Goal: Navigation & Orientation: Find specific page/section

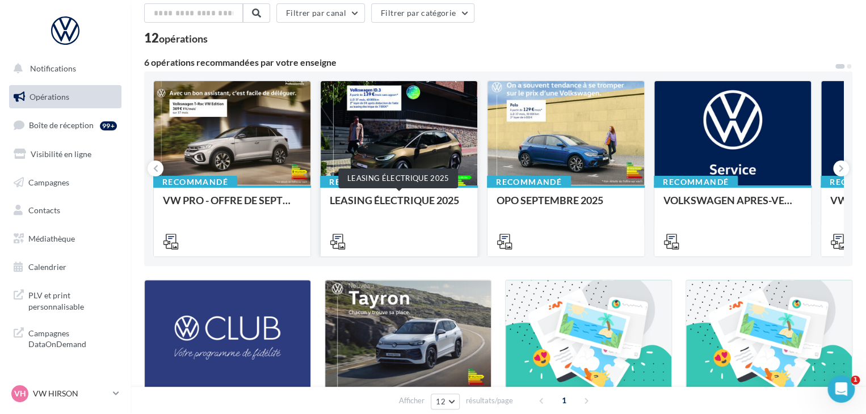
scroll to position [49, 0]
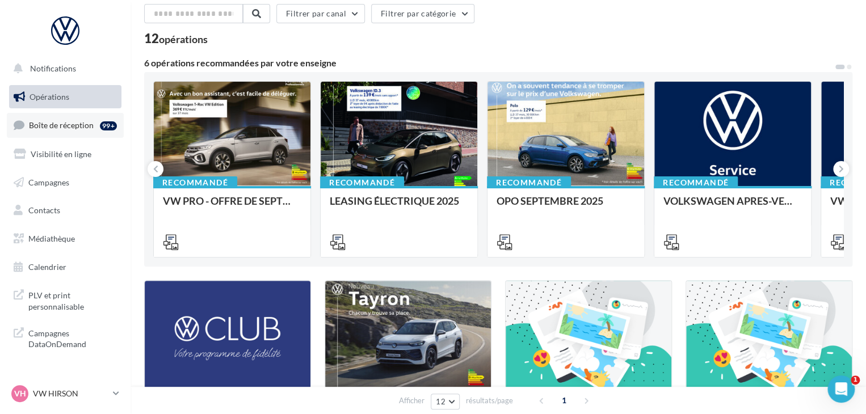
click at [73, 125] on span "Boîte de réception" at bounding box center [61, 125] width 65 height 10
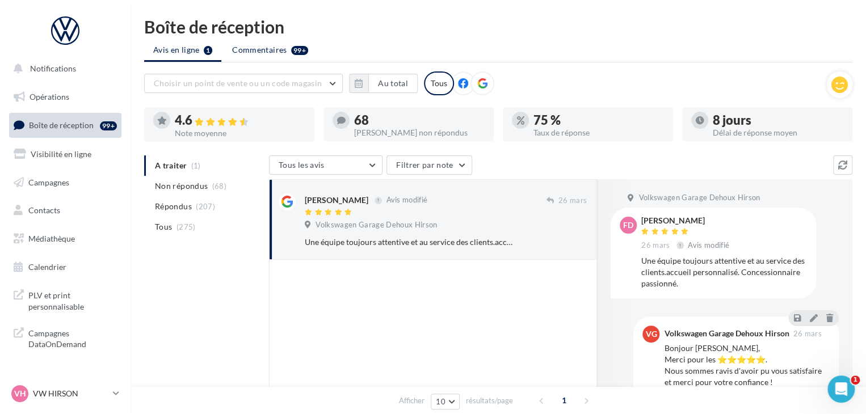
click at [253, 53] on span "Commentaires" at bounding box center [259, 49] width 54 height 11
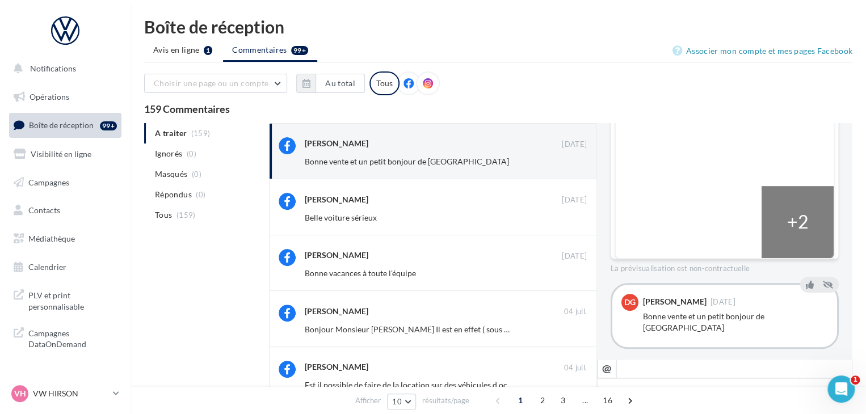
click at [423, 81] on icon at bounding box center [428, 83] width 10 height 10
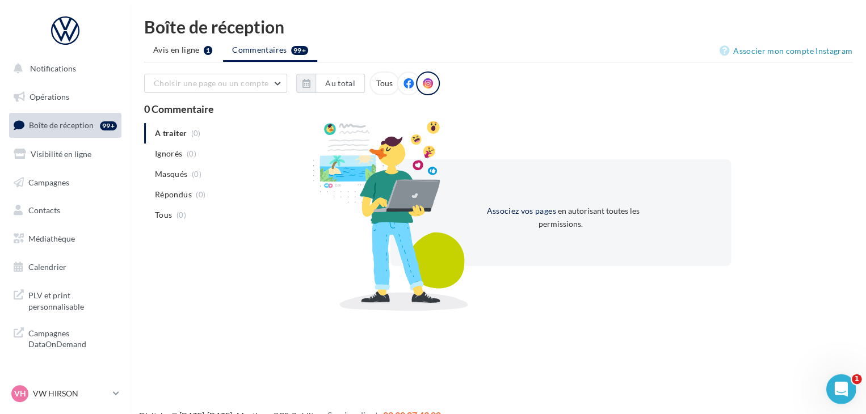
click at [853, 381] on html at bounding box center [839, 387] width 27 height 27
click at [838, 387] on icon "Ouvrir le Messenger Intercom" at bounding box center [839, 387] width 19 height 19
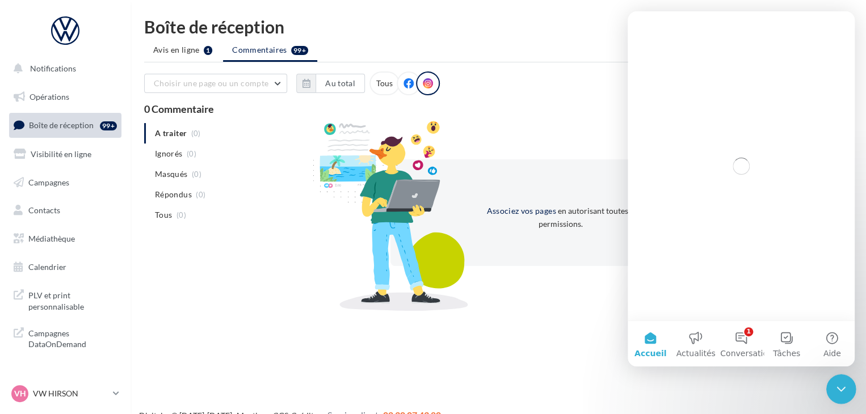
scroll to position [0, 0]
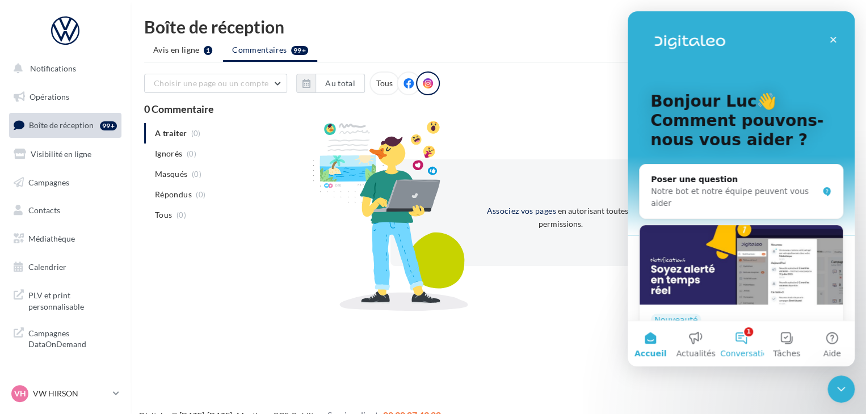
click at [750, 334] on button "1 Conversations" at bounding box center [740, 343] width 45 height 45
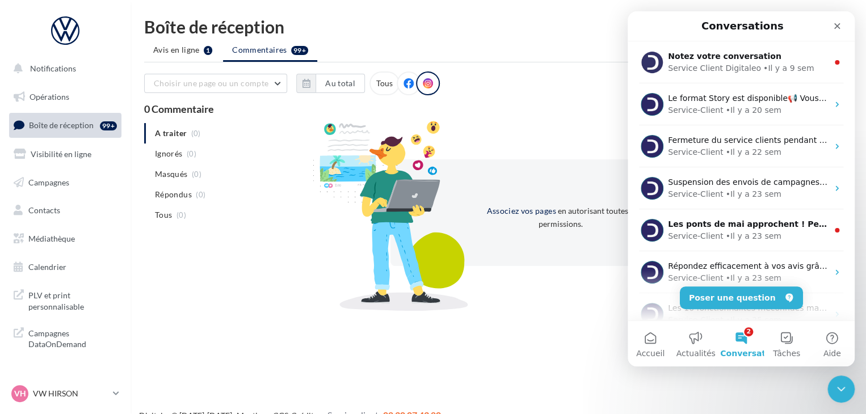
click at [590, 104] on div "0 Commentaire" at bounding box center [498, 109] width 708 height 10
click at [556, 116] on div "Choisir une page ou un compte Garage Dehoux Volkswagen Hirson (Hirson) Au total…" at bounding box center [498, 188] width 708 height 235
click at [835, 21] on div "Fermer" at bounding box center [837, 26] width 20 height 20
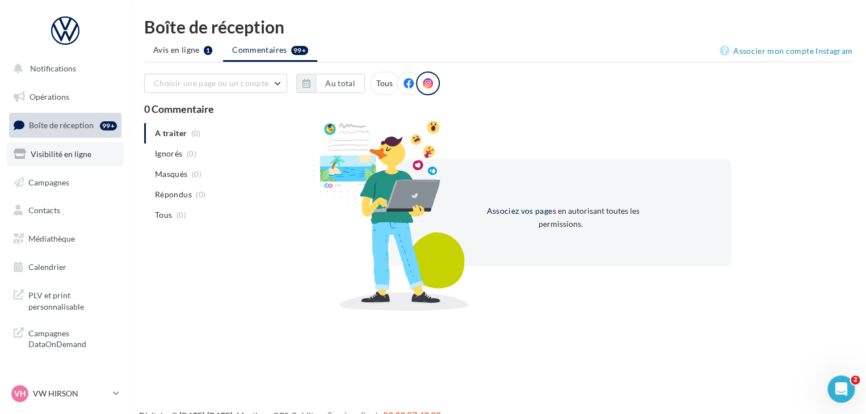
click at [55, 161] on link "Visibilité en ligne" at bounding box center [65, 154] width 117 height 24
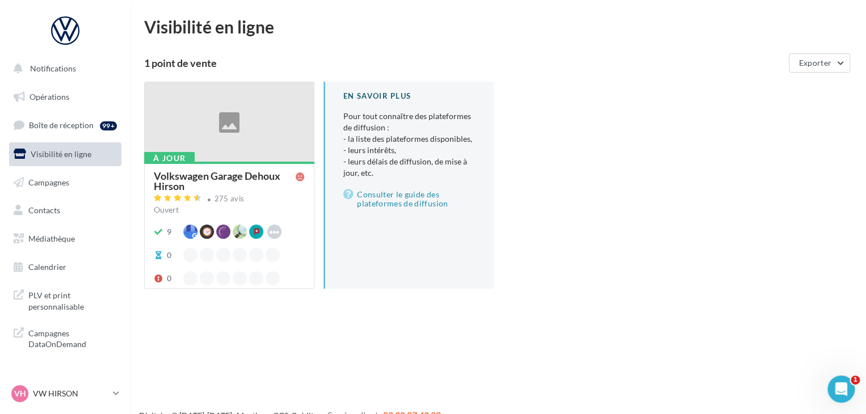
click at [193, 154] on div "À jour" at bounding box center [169, 158] width 51 height 12
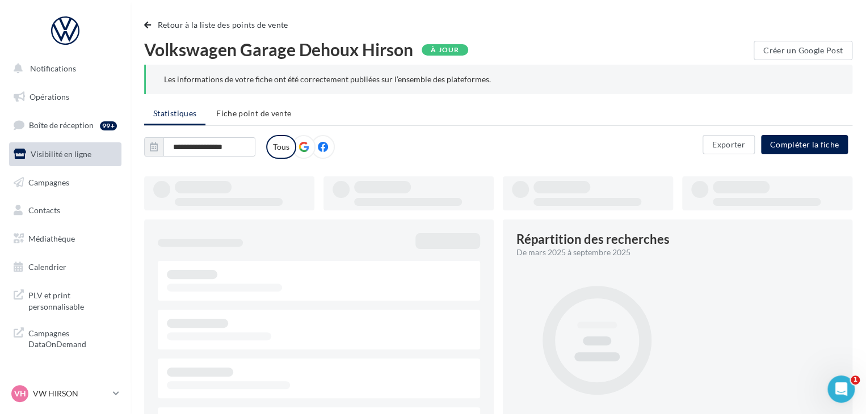
type input "**********"
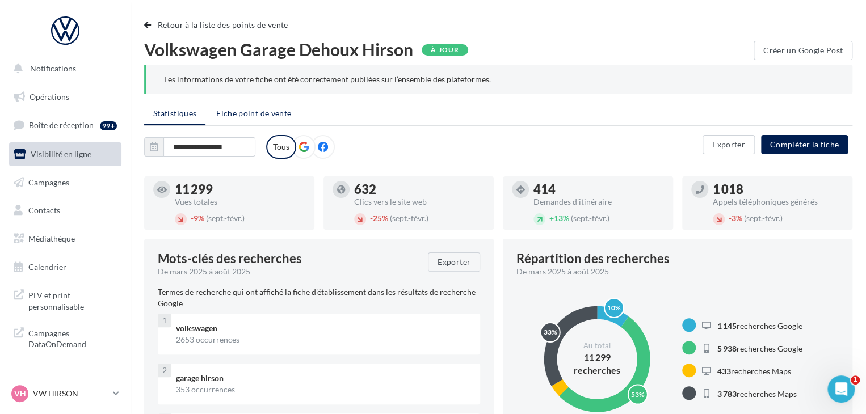
click at [253, 113] on span "Fiche point de vente" at bounding box center [253, 113] width 75 height 10
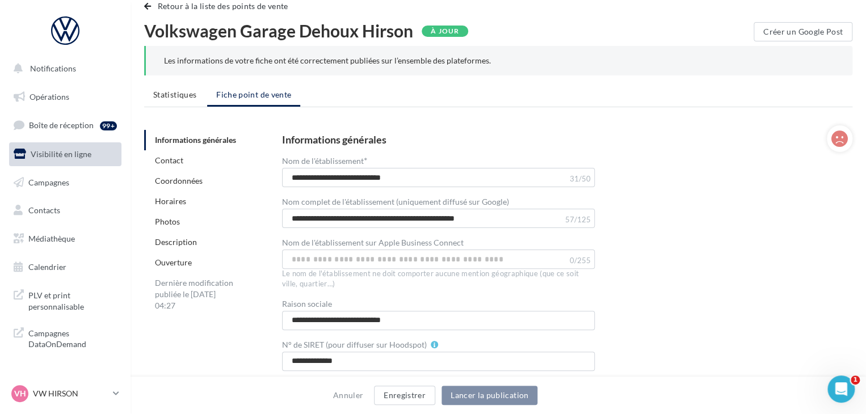
scroll to position [12, 0]
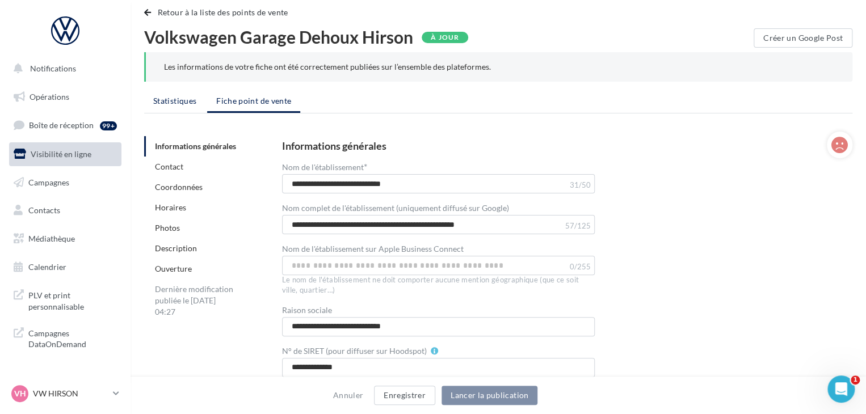
click at [186, 102] on span "Statistiques" at bounding box center [174, 101] width 43 height 10
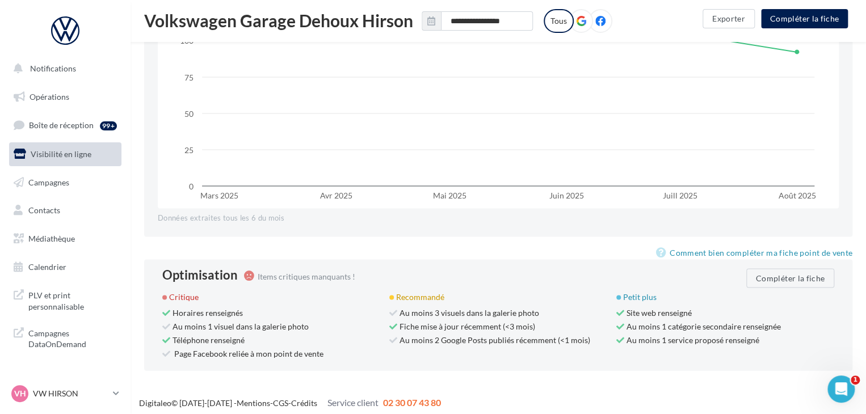
scroll to position [1033, 0]
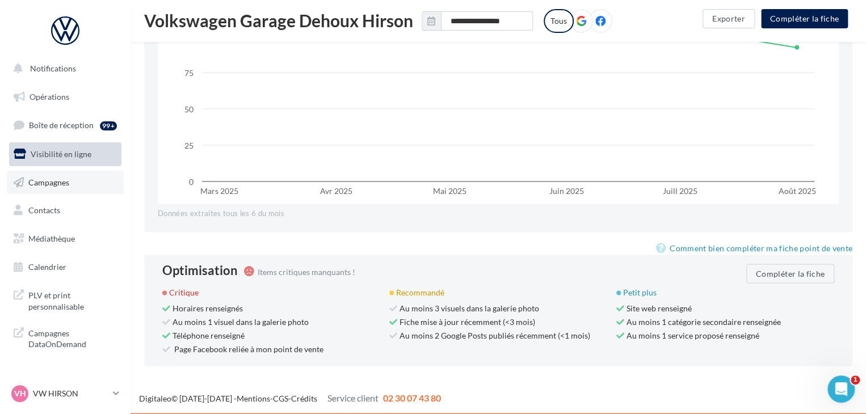
click at [45, 184] on span "Campagnes" at bounding box center [48, 182] width 41 height 10
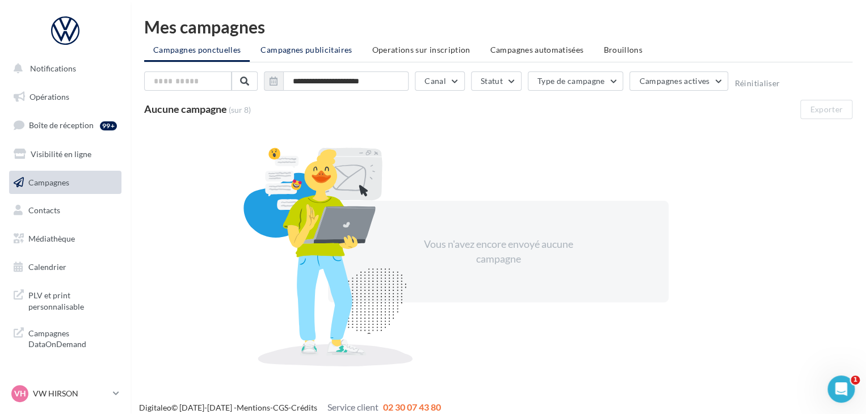
click at [318, 47] on span "Campagnes publicitaires" at bounding box center [305, 50] width 91 height 10
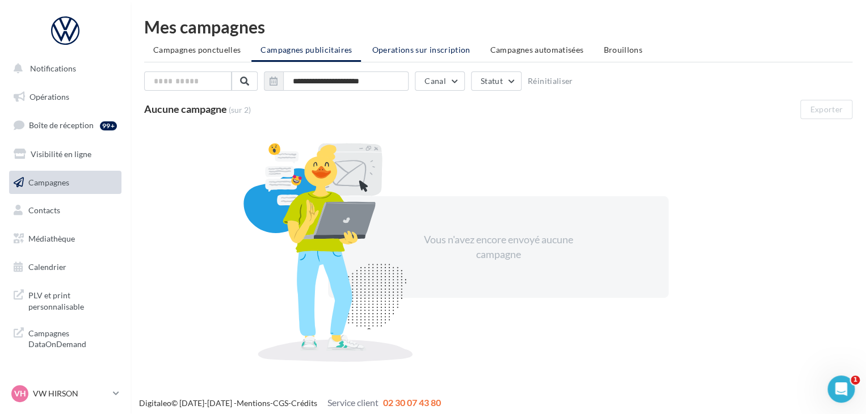
click at [403, 46] on span "Operations sur inscription" at bounding box center [421, 50] width 98 height 10
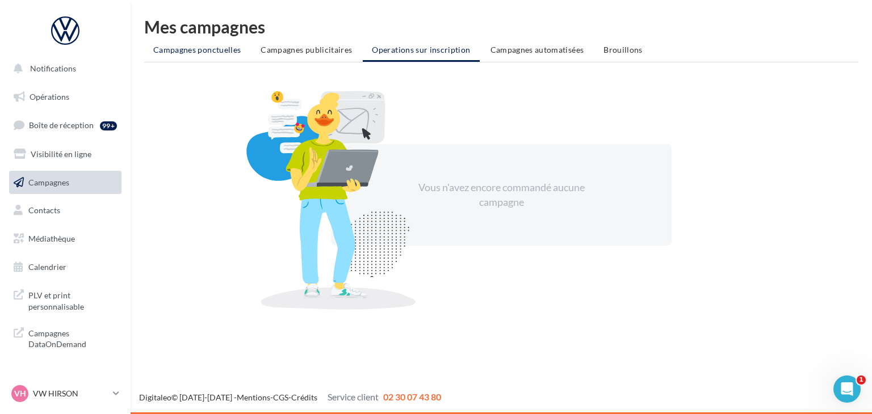
click at [216, 52] on span "Campagnes ponctuelles" at bounding box center [196, 50] width 87 height 10
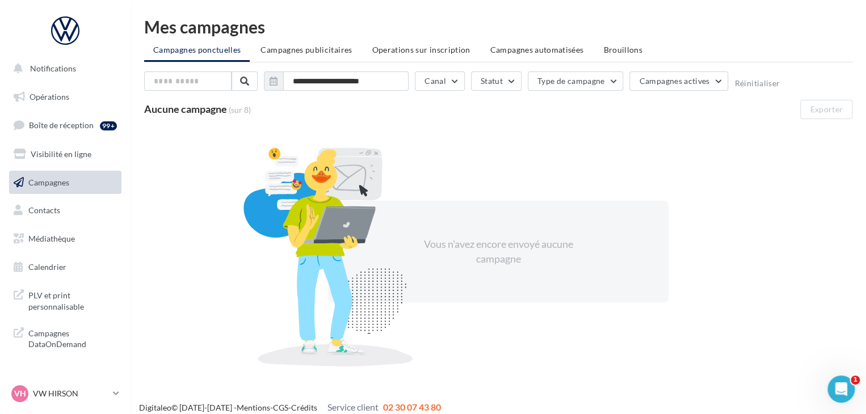
scroll to position [9, 0]
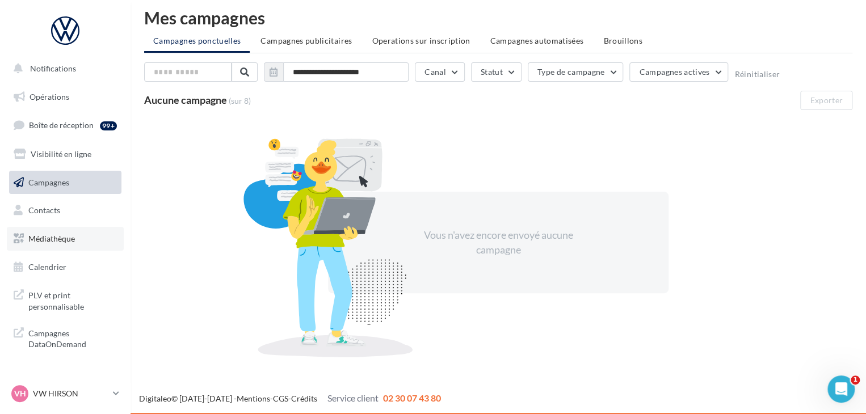
click at [45, 250] on link "Médiathèque" at bounding box center [65, 239] width 117 height 24
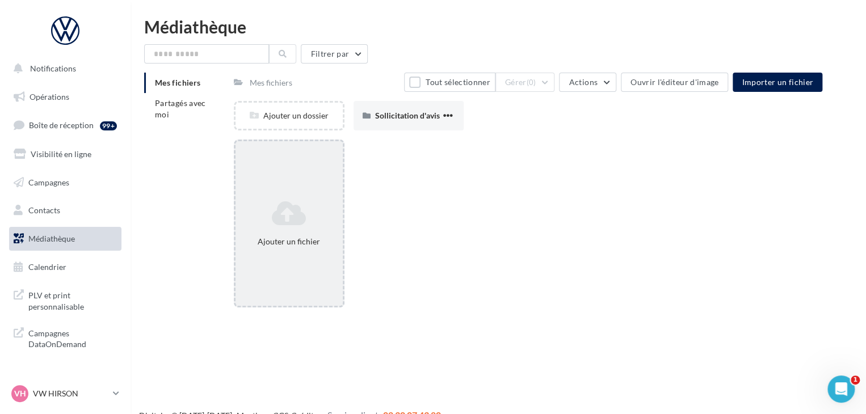
click at [299, 229] on div "Ajouter un fichier" at bounding box center [288, 223] width 107 height 57
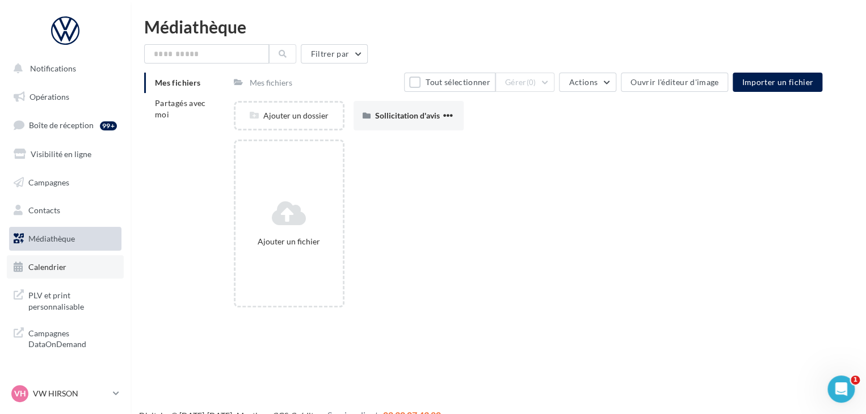
click at [86, 262] on link "Calendrier" at bounding box center [65, 267] width 117 height 24
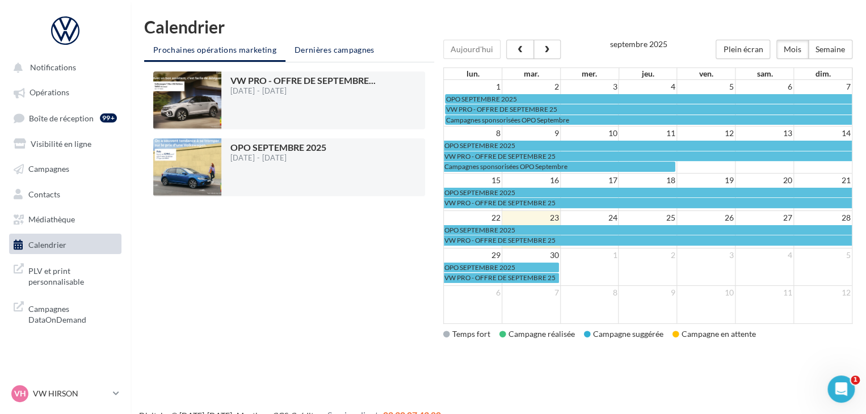
click at [316, 48] on span "Dernières campagnes" at bounding box center [335, 50] width 80 height 10
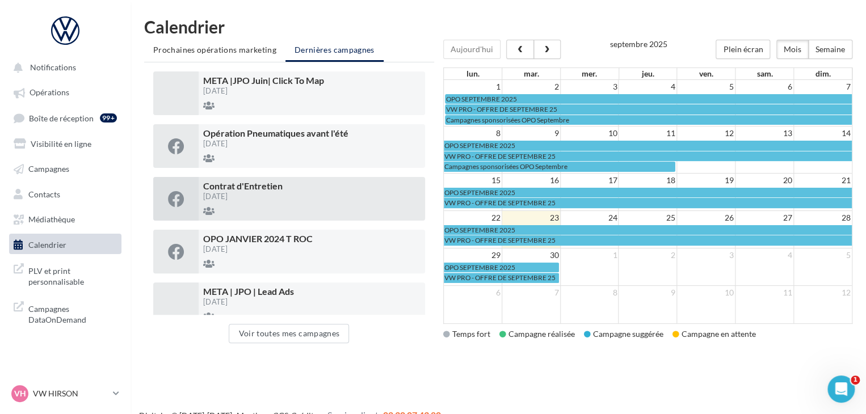
scroll to position [284, 0]
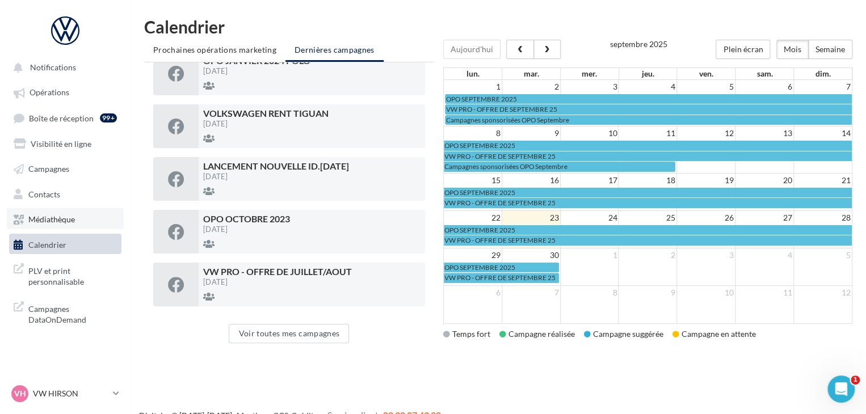
click at [47, 216] on span "Médiathèque" at bounding box center [51, 219] width 47 height 10
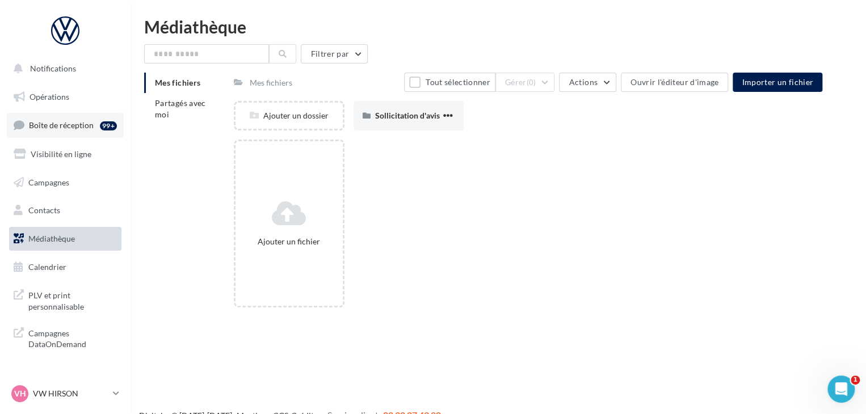
click at [79, 126] on span "Boîte de réception" at bounding box center [61, 125] width 65 height 10
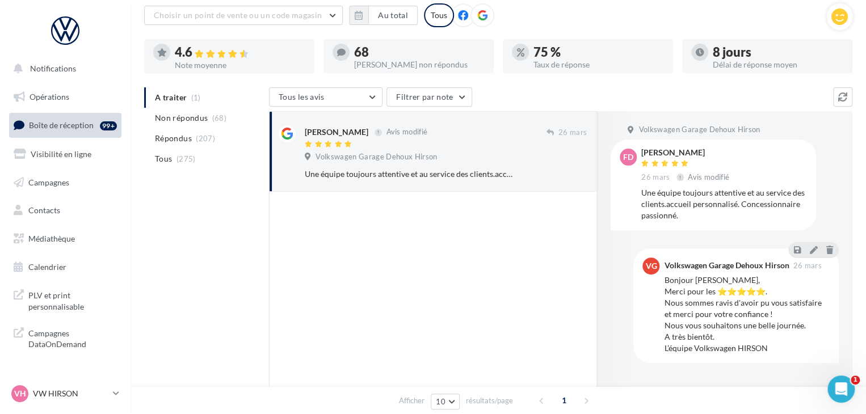
scroll to position [61, 0]
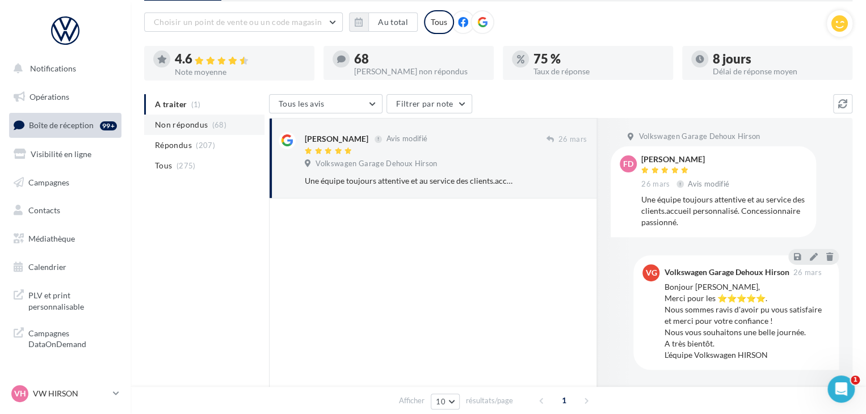
click at [212, 130] on li "Non répondus (68)" at bounding box center [204, 125] width 120 height 20
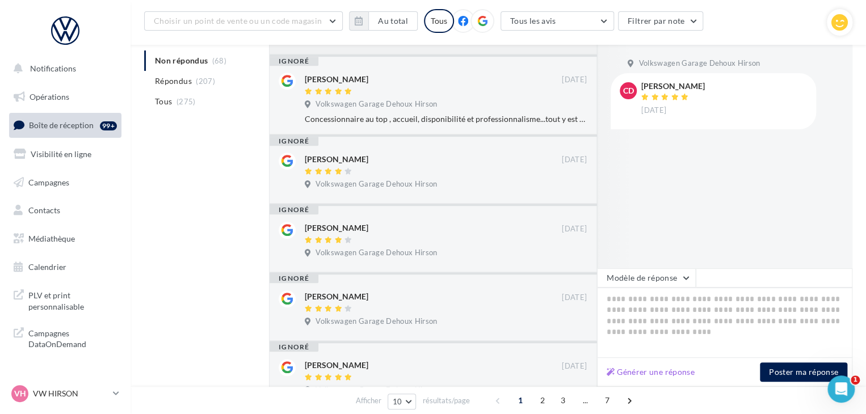
scroll to position [271, 0]
click at [180, 98] on span "(275)" at bounding box center [185, 101] width 19 height 9
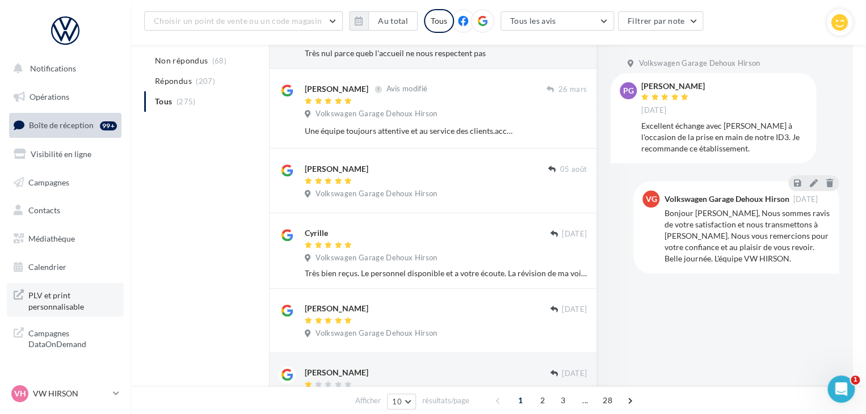
click at [68, 307] on span "PLV et print personnalisable" at bounding box center [72, 300] width 89 height 24
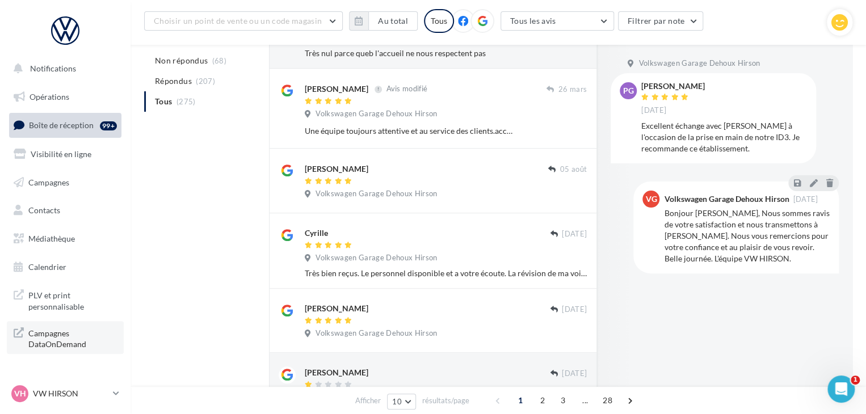
click at [63, 335] on span "Campagnes DataOnDemand" at bounding box center [72, 338] width 89 height 24
